Goal: Participate in discussion

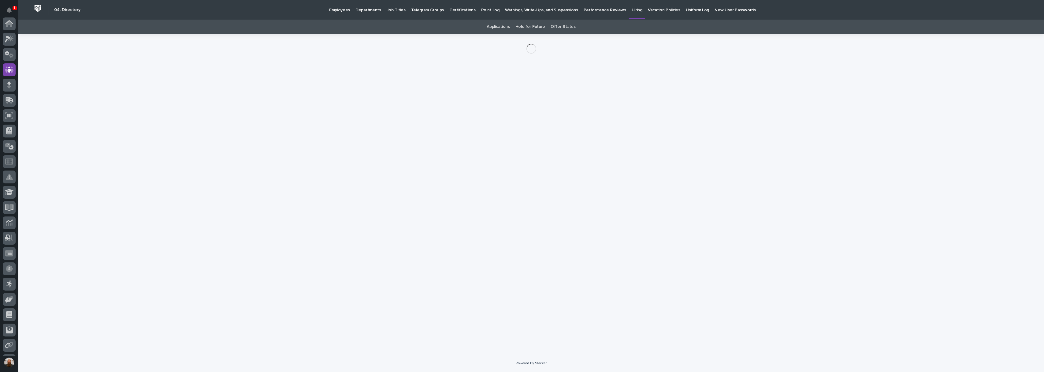
scroll to position [46, 0]
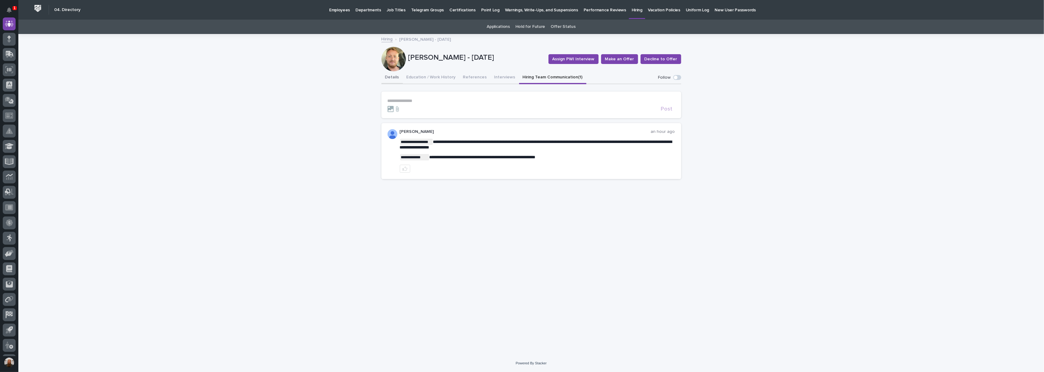
click at [391, 73] on button "Details" at bounding box center [391, 77] width 21 height 13
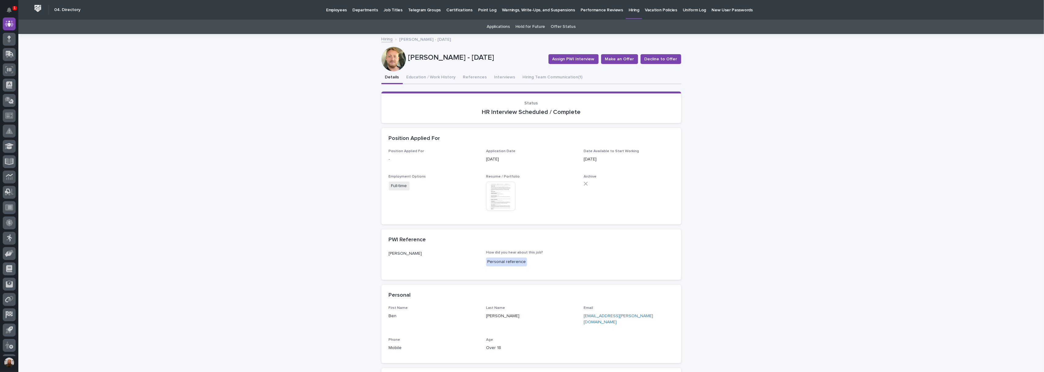
click at [495, 187] on img at bounding box center [500, 195] width 29 height 29
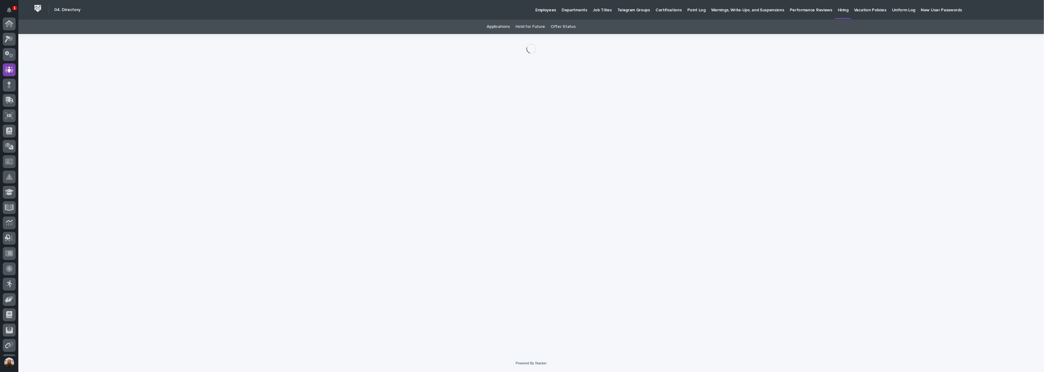
scroll to position [46, 0]
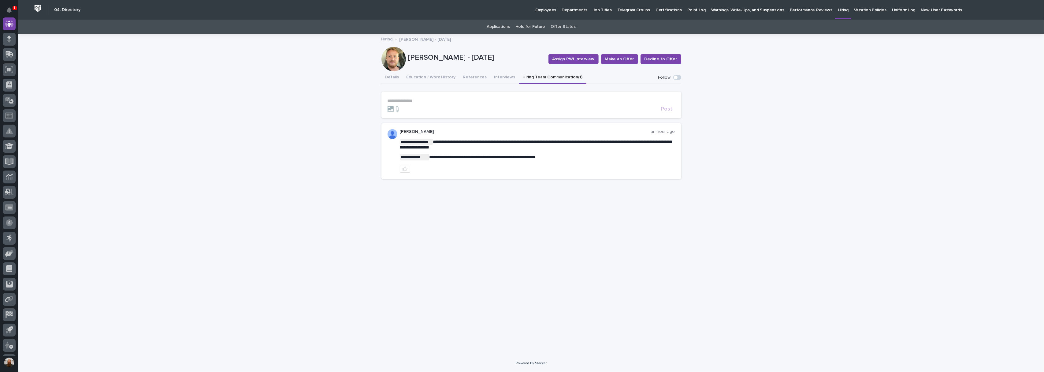
click at [479, 99] on p "**********" at bounding box center [530, 100] width 287 height 5
click at [665, 110] on span "Post" at bounding box center [667, 112] width 12 height 6
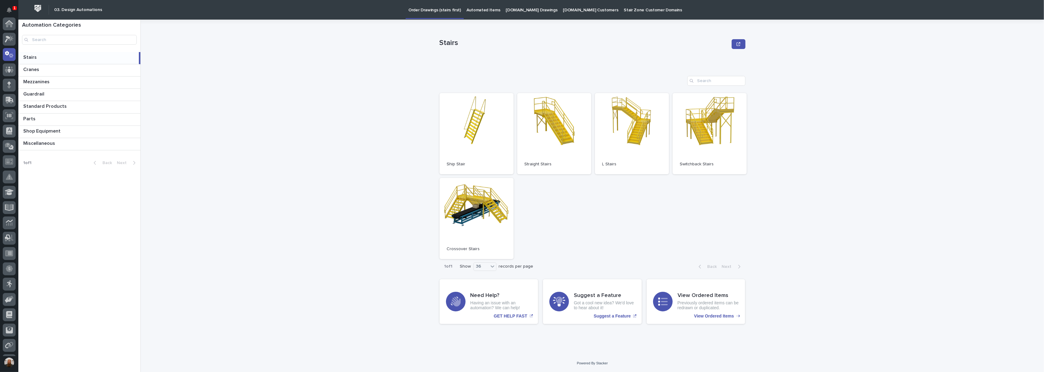
scroll to position [31, 0]
